Goal: Communication & Community: Participate in discussion

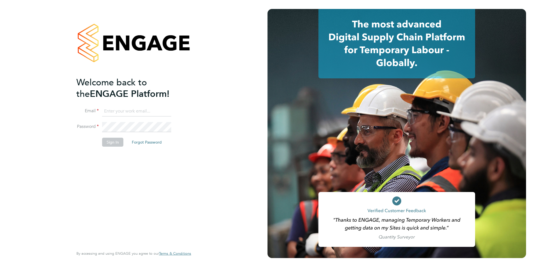
type input "[PERSON_NAME][EMAIL_ADDRESS][DOMAIN_NAME]"
click at [113, 145] on button "Sign In" at bounding box center [112, 142] width 21 height 9
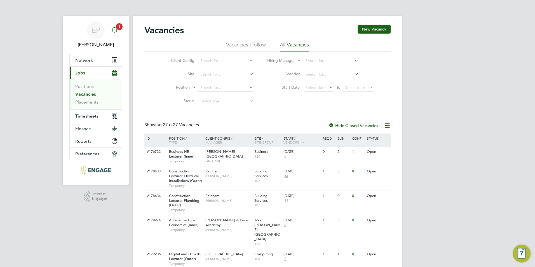
click at [121, 29] on span "1" at bounding box center [119, 26] width 7 height 7
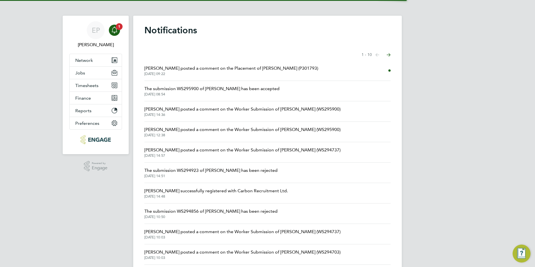
click at [234, 69] on span "Ian Rist posted a comment on the Placement of Andre Edwards (P301793)" at bounding box center [231, 68] width 174 height 7
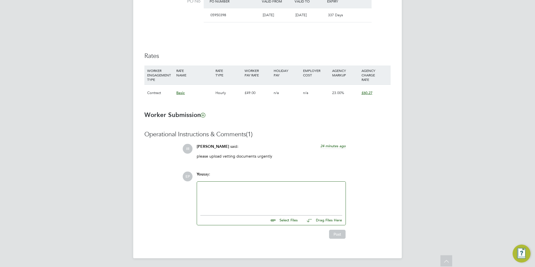
click at [293, 220] on input "file" at bounding box center [300, 219] width 84 height 8
type input "C:\fakepath\Candidate Vetting Form- NCC- Andre E.docx"
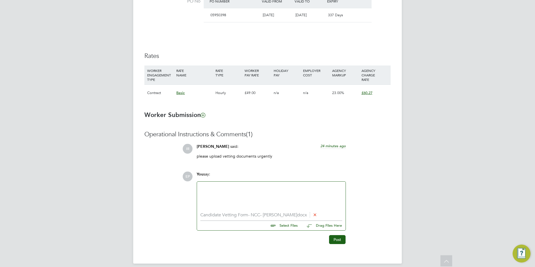
click at [281, 197] on div at bounding box center [271, 197] width 142 height 24
click at [337, 239] on button "Post" at bounding box center [337, 239] width 17 height 9
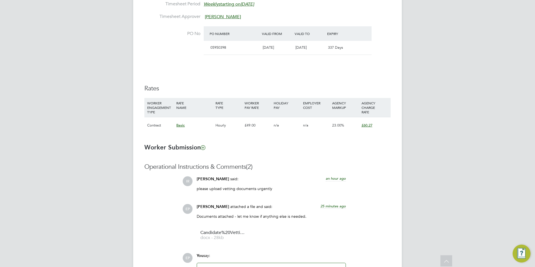
scroll to position [336, 0]
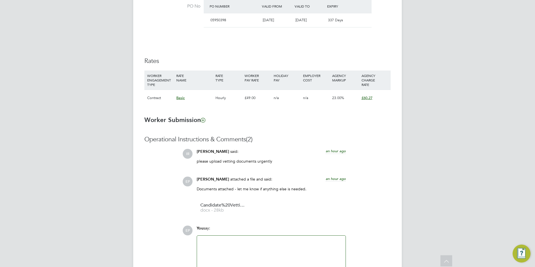
scroll to position [336, 0]
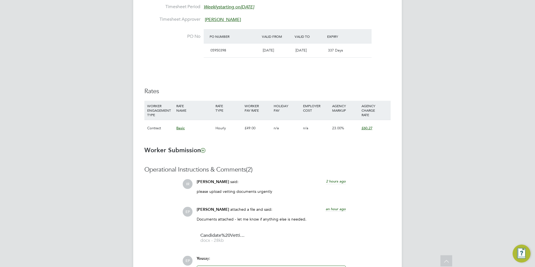
scroll to position [389, 0]
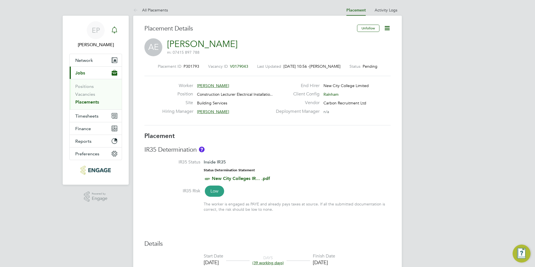
click at [118, 30] on div "Main navigation" at bounding box center [114, 30] width 11 height 11
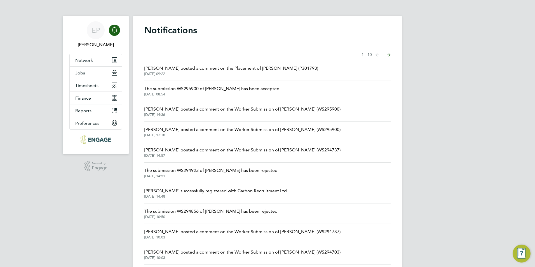
click at [259, 72] on span "28 Aug 2025, 09:22" at bounding box center [231, 74] width 174 height 4
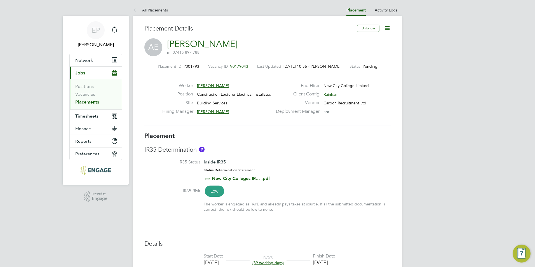
click at [360, 67] on label "Status" at bounding box center [354, 66] width 11 height 5
click at [370, 67] on span "Pending" at bounding box center [370, 66] width 15 height 5
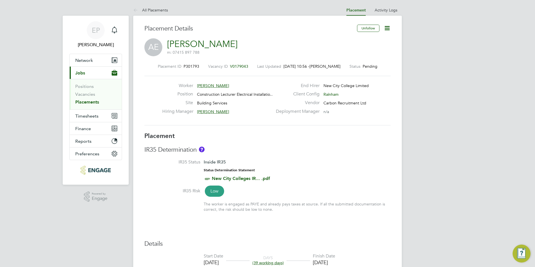
click at [309, 67] on span "28 Aug 2025, 10:56 -" at bounding box center [296, 66] width 26 height 5
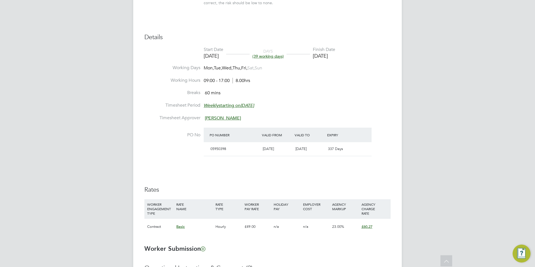
scroll to position [324, 0]
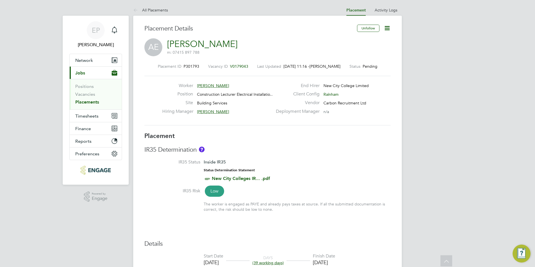
drag, startPoint x: 53, startPoint y: 181, endPoint x: 97, endPoint y: 100, distance: 91.9
click at [151, 6] on li "All Placements" at bounding box center [150, 9] width 35 height 11
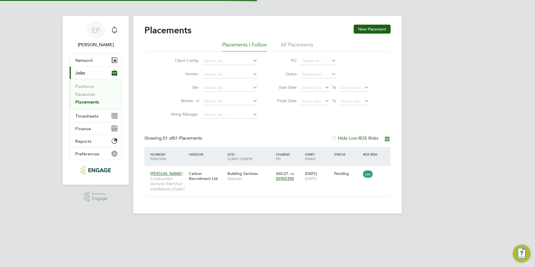
scroll to position [5, 26]
